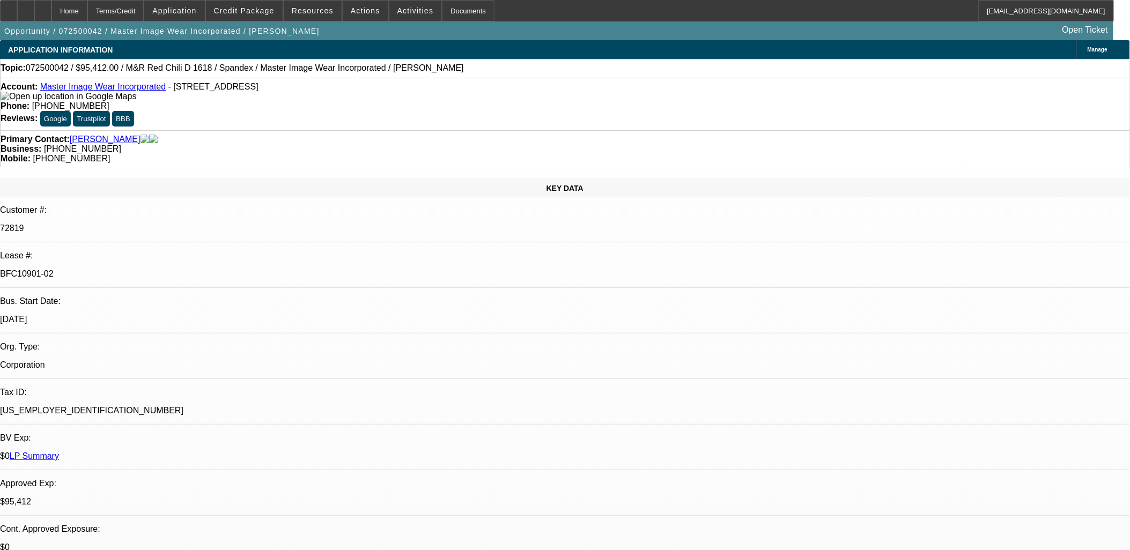
select select "0"
select select "0.1"
select select "0"
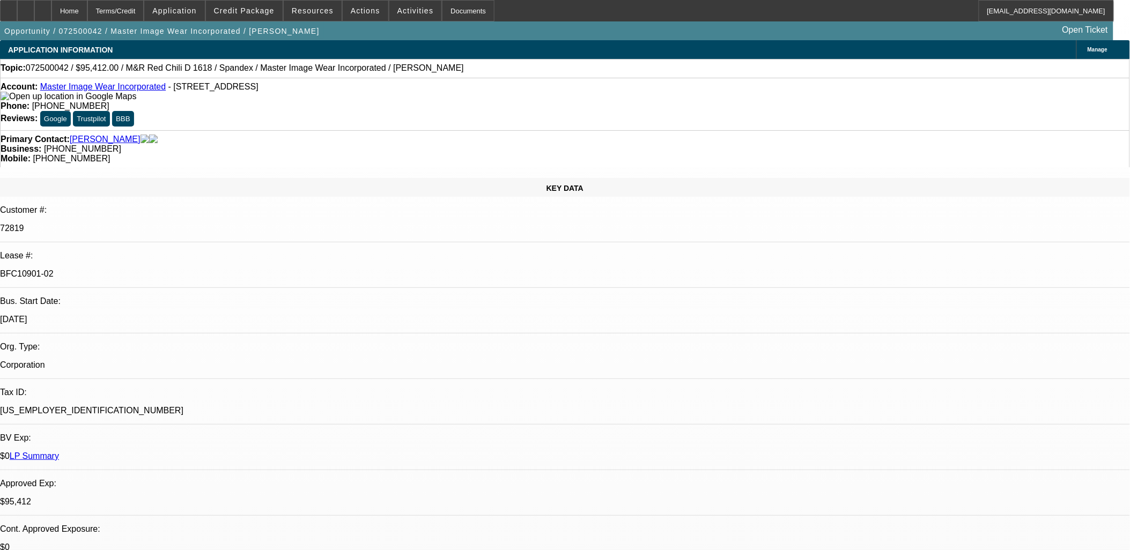
select select "0.1"
select select "0"
select select "0.1"
select select "0"
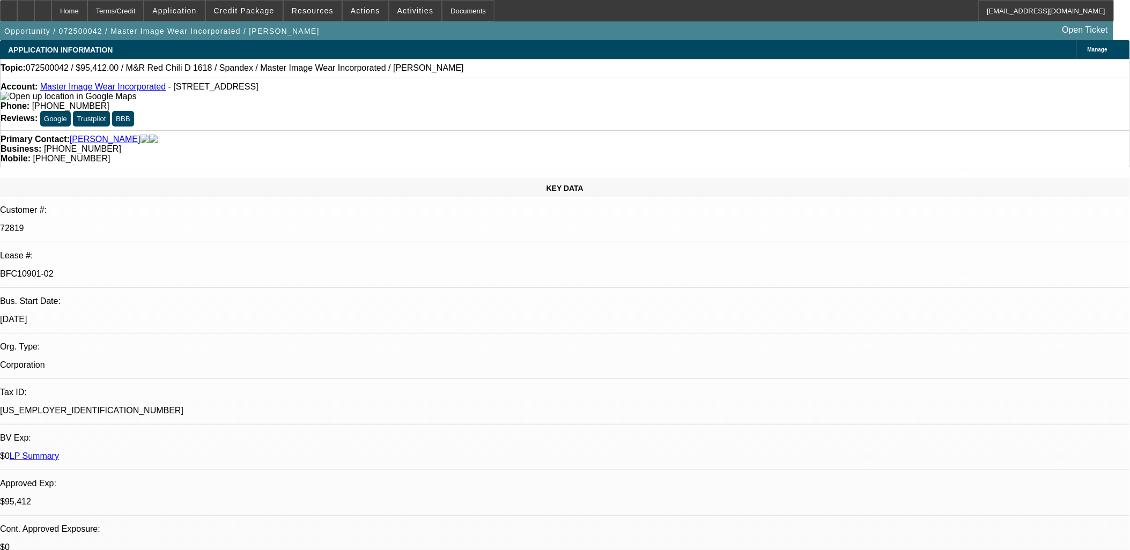
select select "0"
select select "0.1"
select select "1"
select select "3"
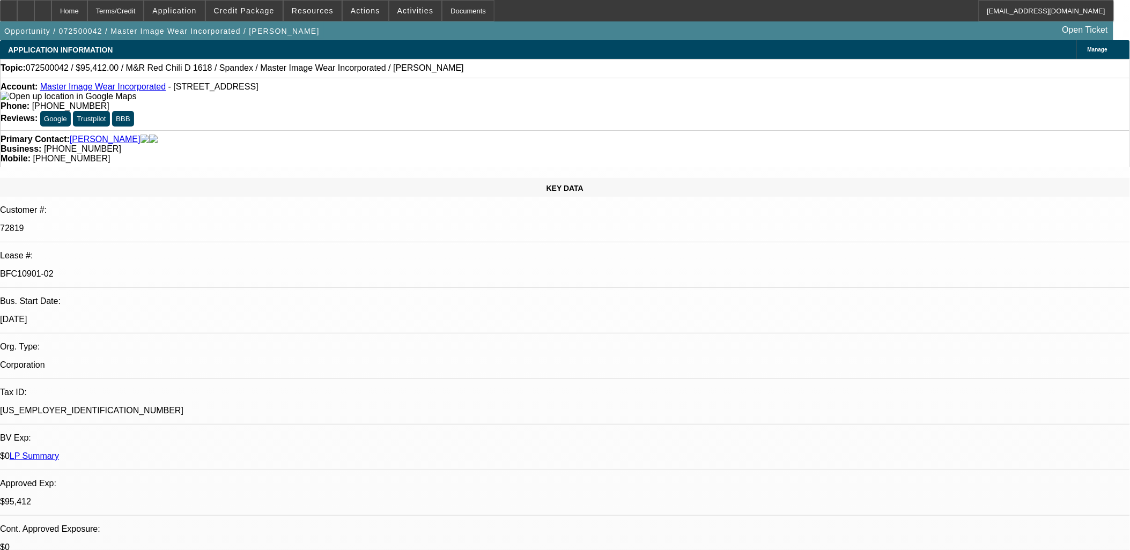
select select "3"
select select "1"
select select "4"
select select "1"
select select "4"
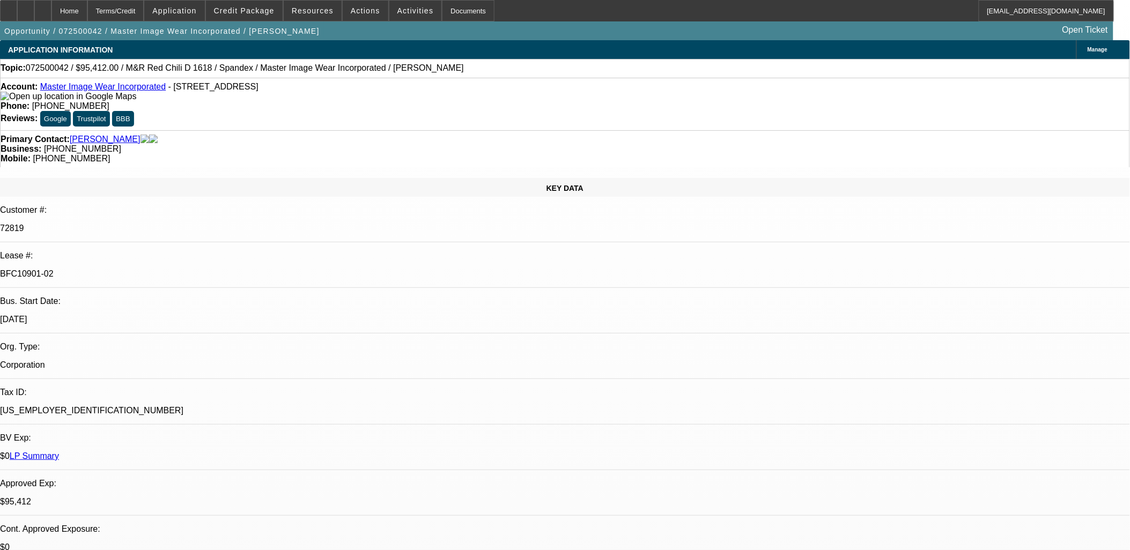
select select "1"
select select "4"
select select "1"
select select "4"
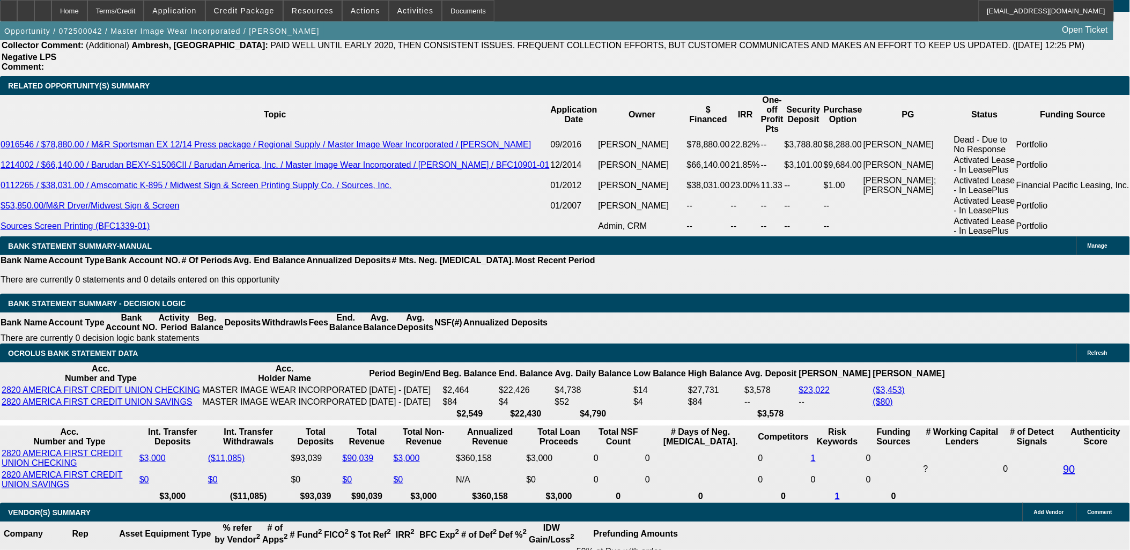
scroll to position [1967, 0]
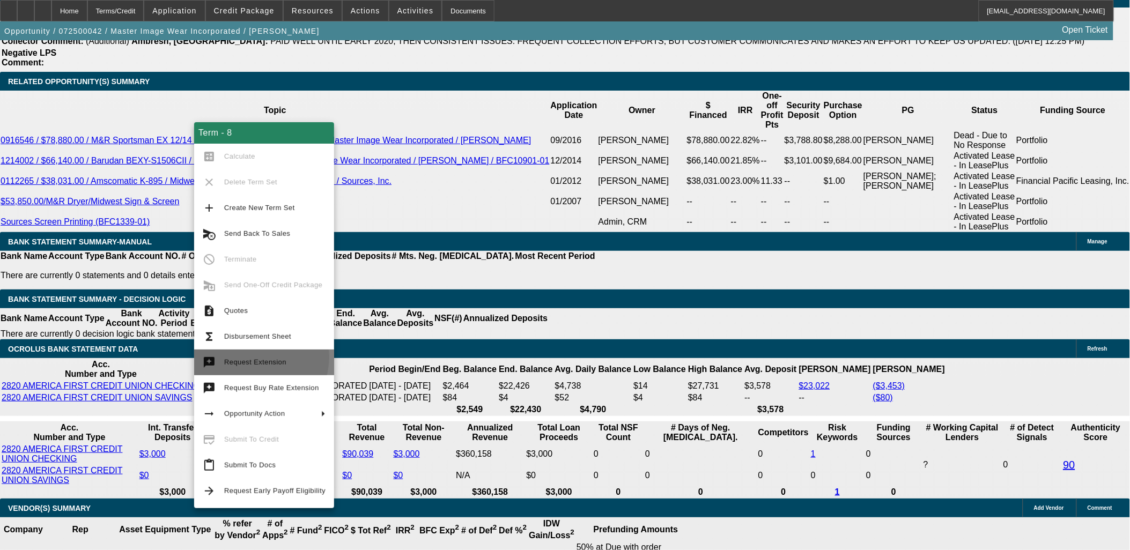
click at [253, 357] on span "Request Extension" at bounding box center [274, 362] width 101 height 13
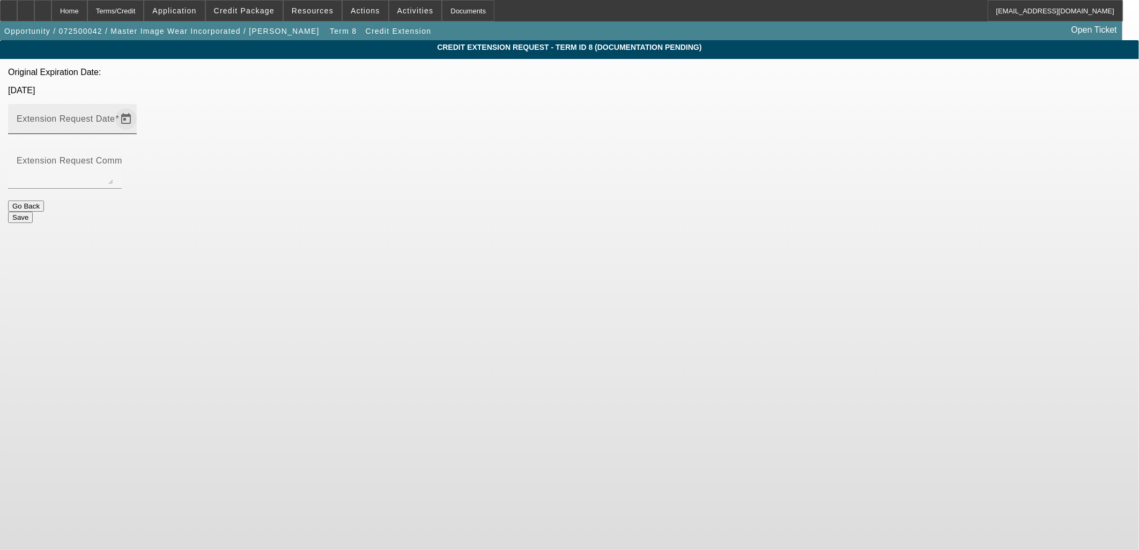
click at [139, 106] on span "Open calendar" at bounding box center [126, 119] width 26 height 26
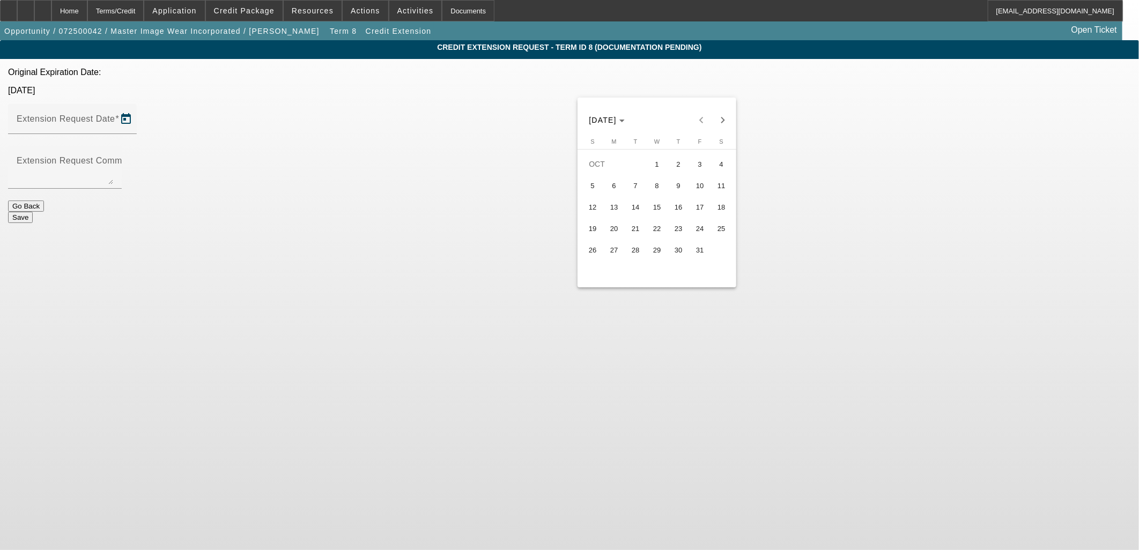
click at [700, 254] on span "31" at bounding box center [699, 249] width 19 height 19
type input "[DATE]"
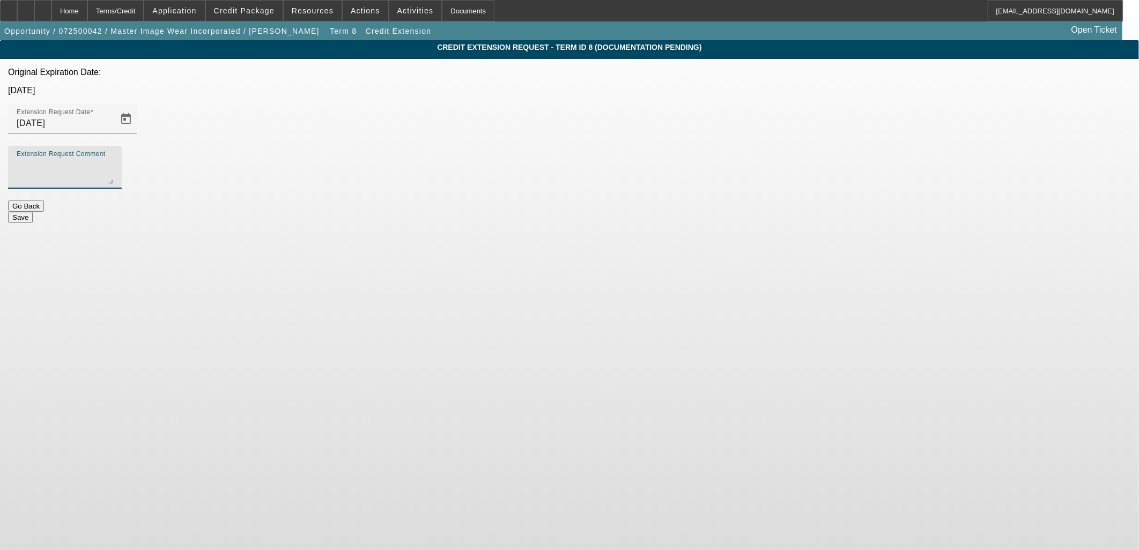
click at [113, 159] on textarea "Extension Request Comment" at bounding box center [65, 172] width 97 height 26
type textarea "T"
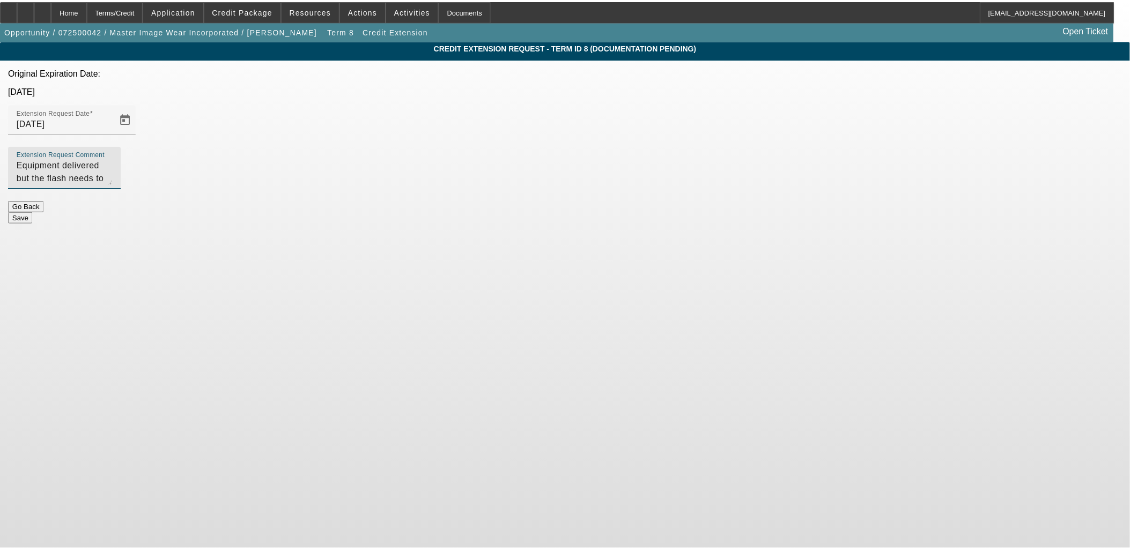
scroll to position [11, 0]
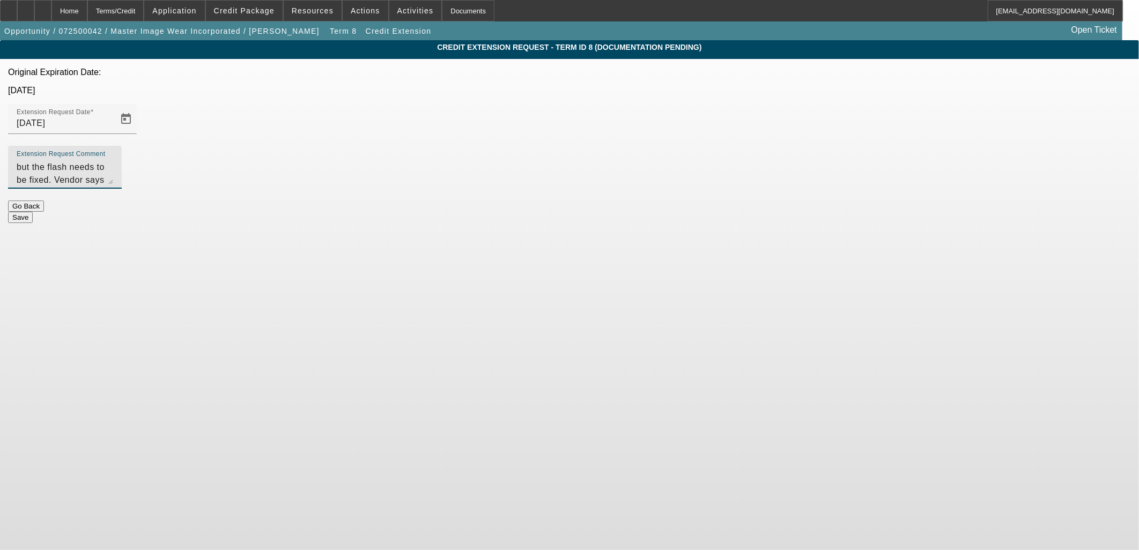
drag, startPoint x: 496, startPoint y: 147, endPoint x: 511, endPoint y: 142, distance: 15.4
type textarea "Equipment delivered but the flash needs to be fixed. Vendor says that will be c…"
click at [33, 212] on button "Save" at bounding box center [20, 217] width 25 height 11
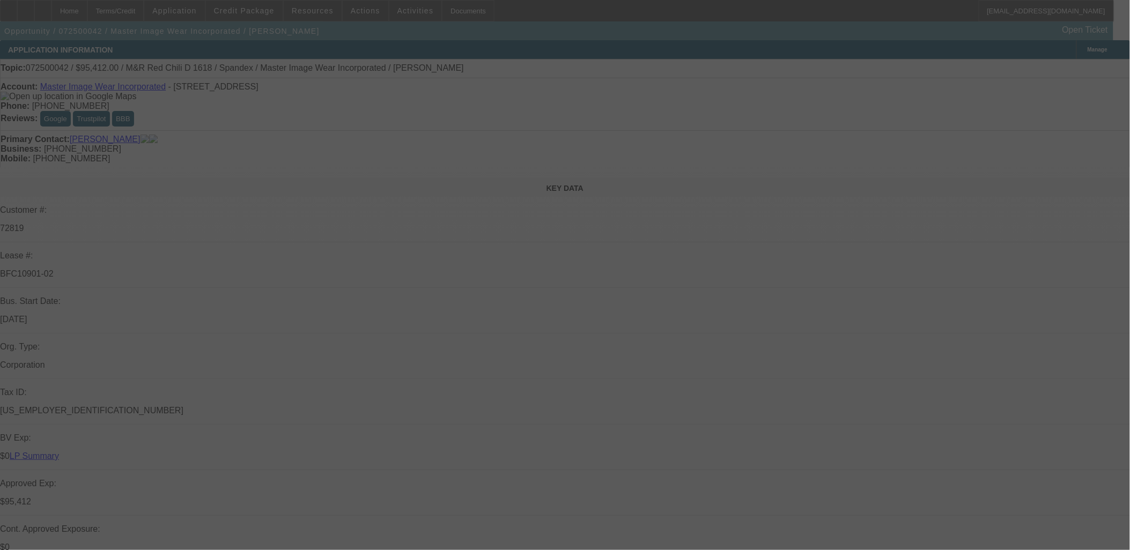
select select "0"
select select "0.1"
select select "4"
select select "0"
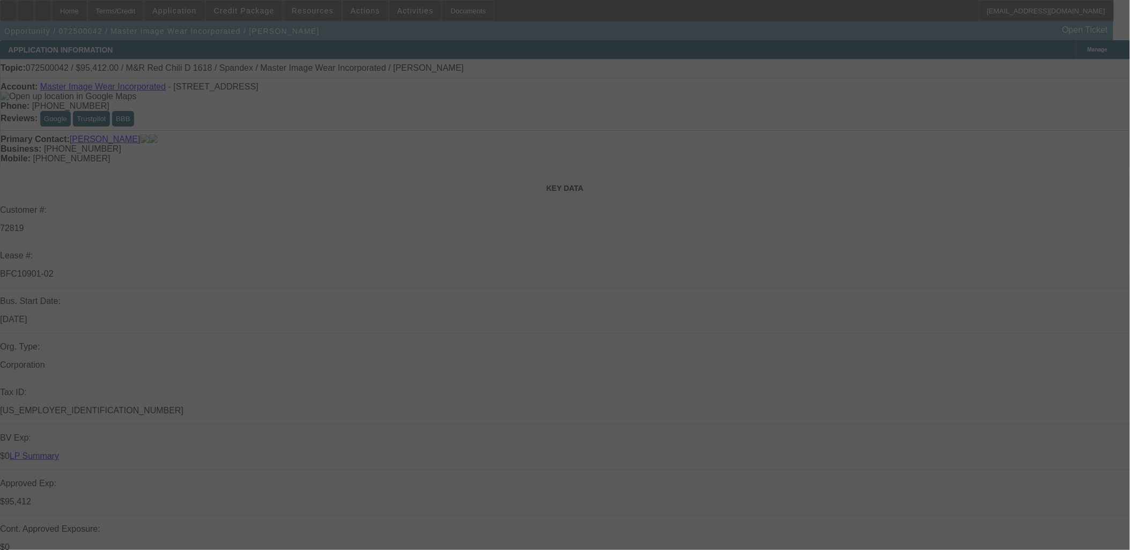
select select "0"
select select "0.1"
select select "4"
select select "0"
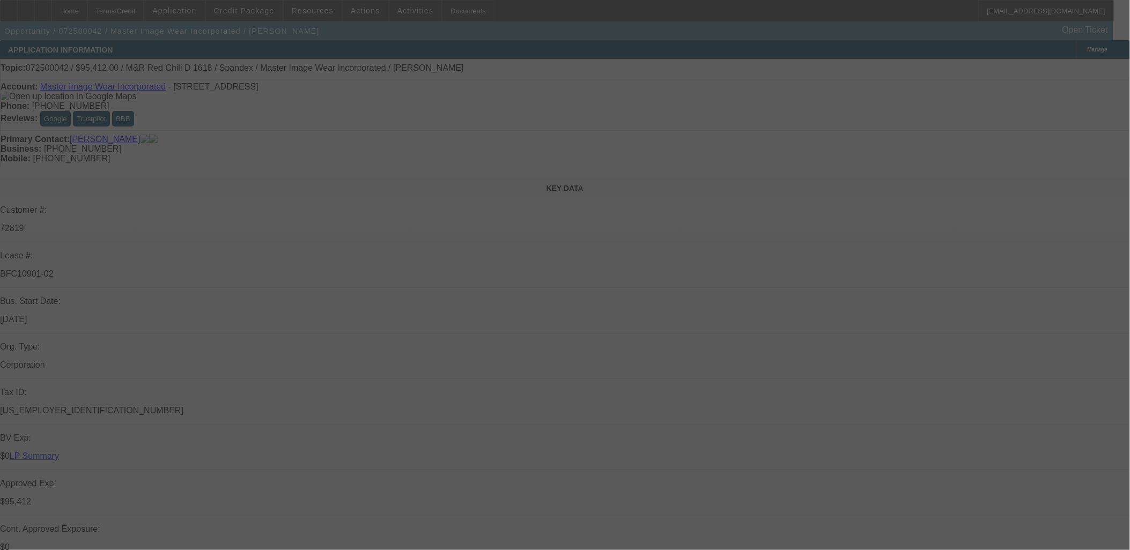
select select "3"
select select "0.1"
select select "4"
select select "0"
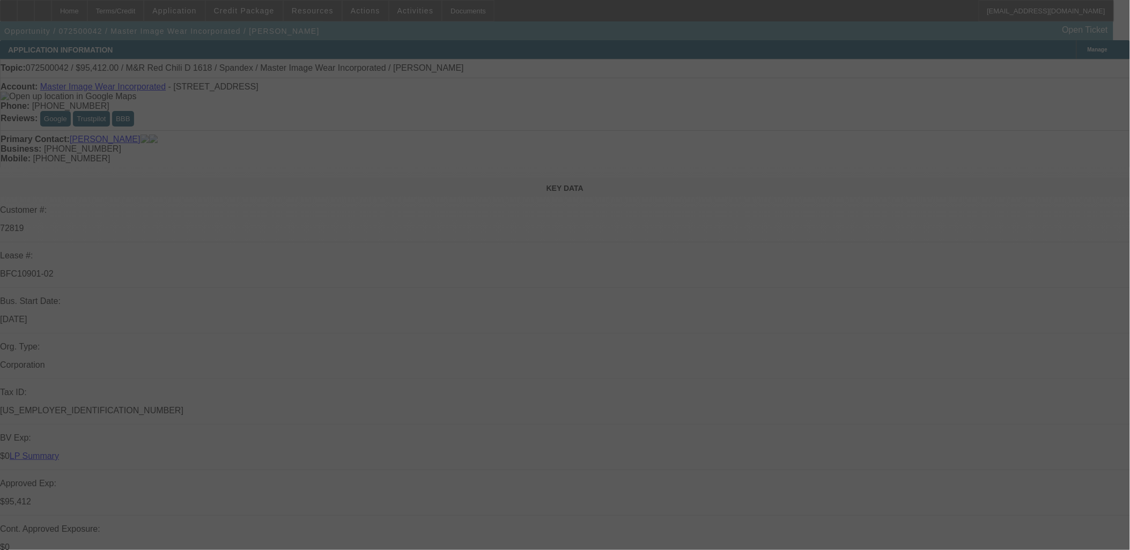
select select "3"
select select "0.1"
select select "4"
